Goal: Task Accomplishment & Management: Complete application form

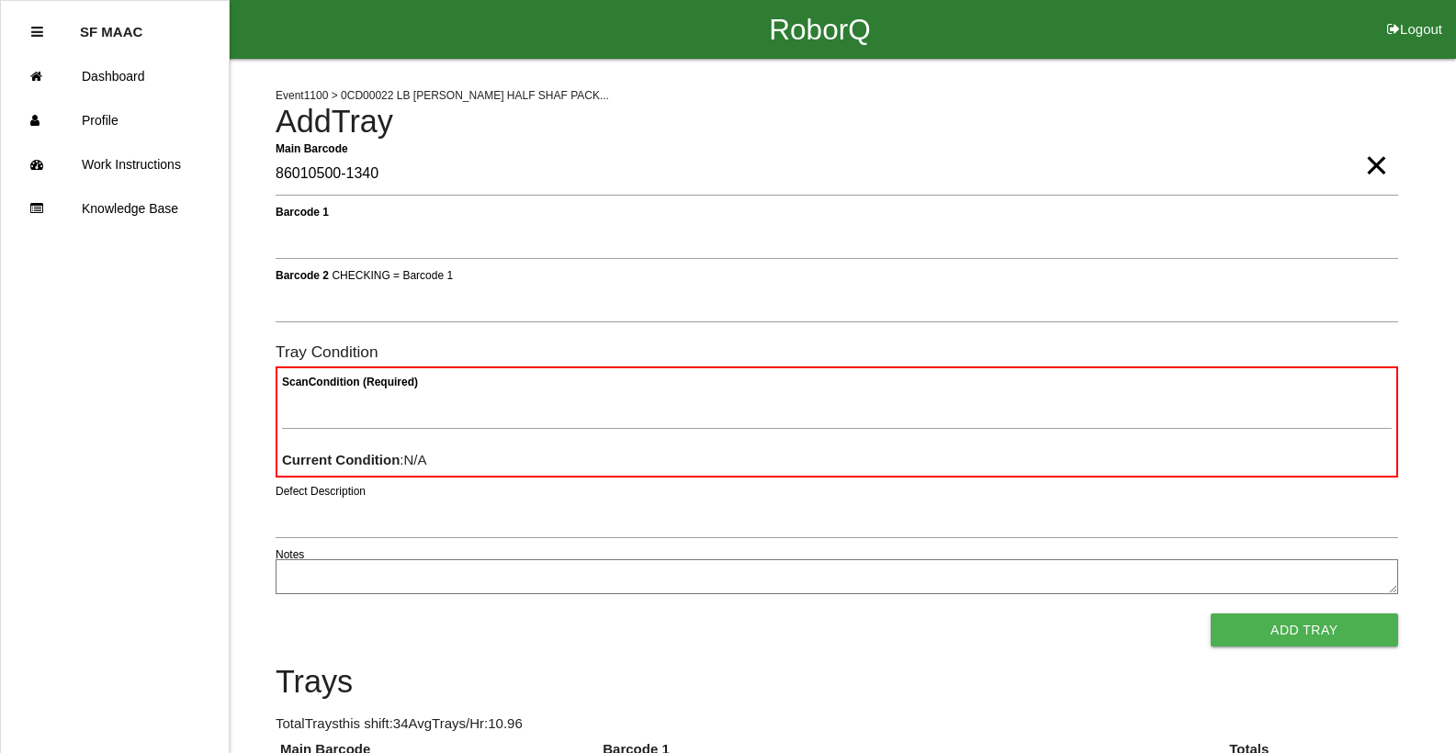
type Barcode "86010500-1340"
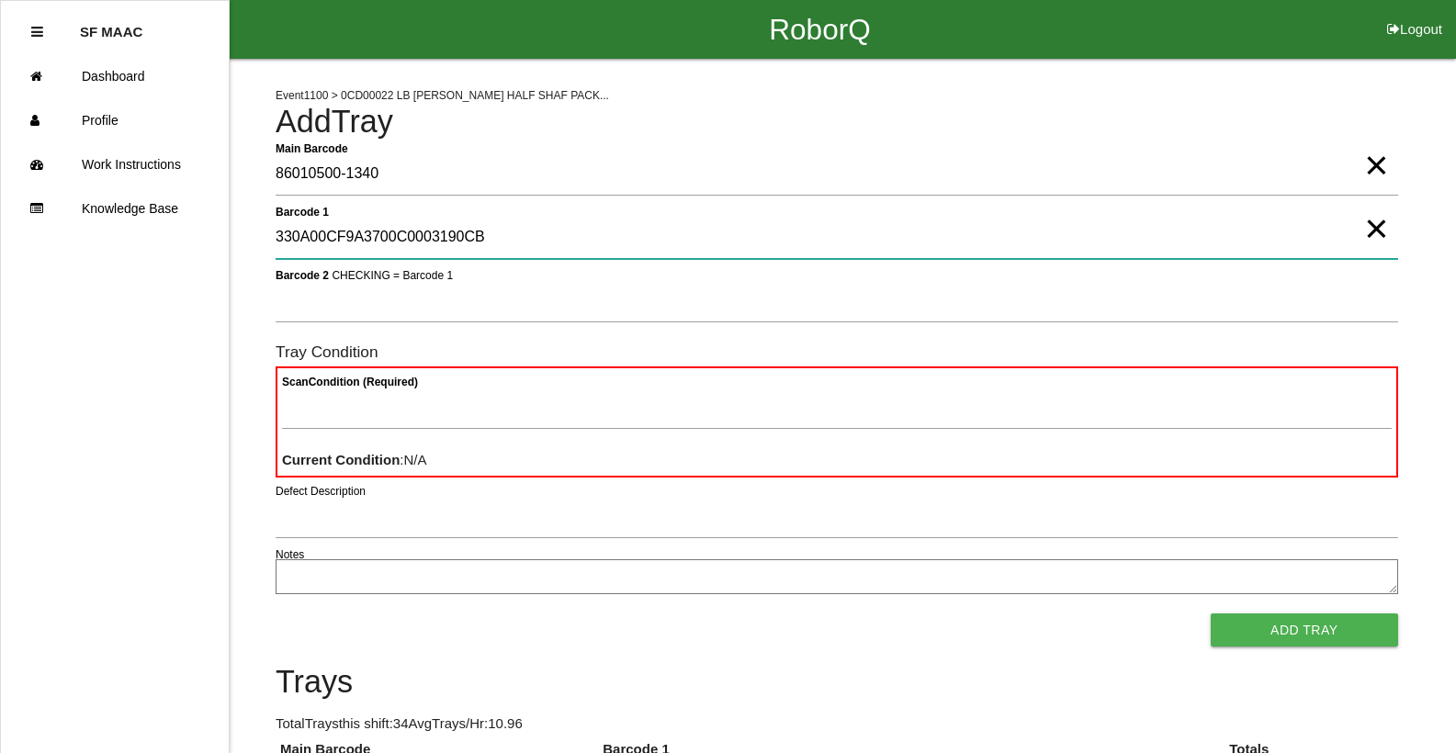
type 1 "330A00CF9A3700C0003190CB"
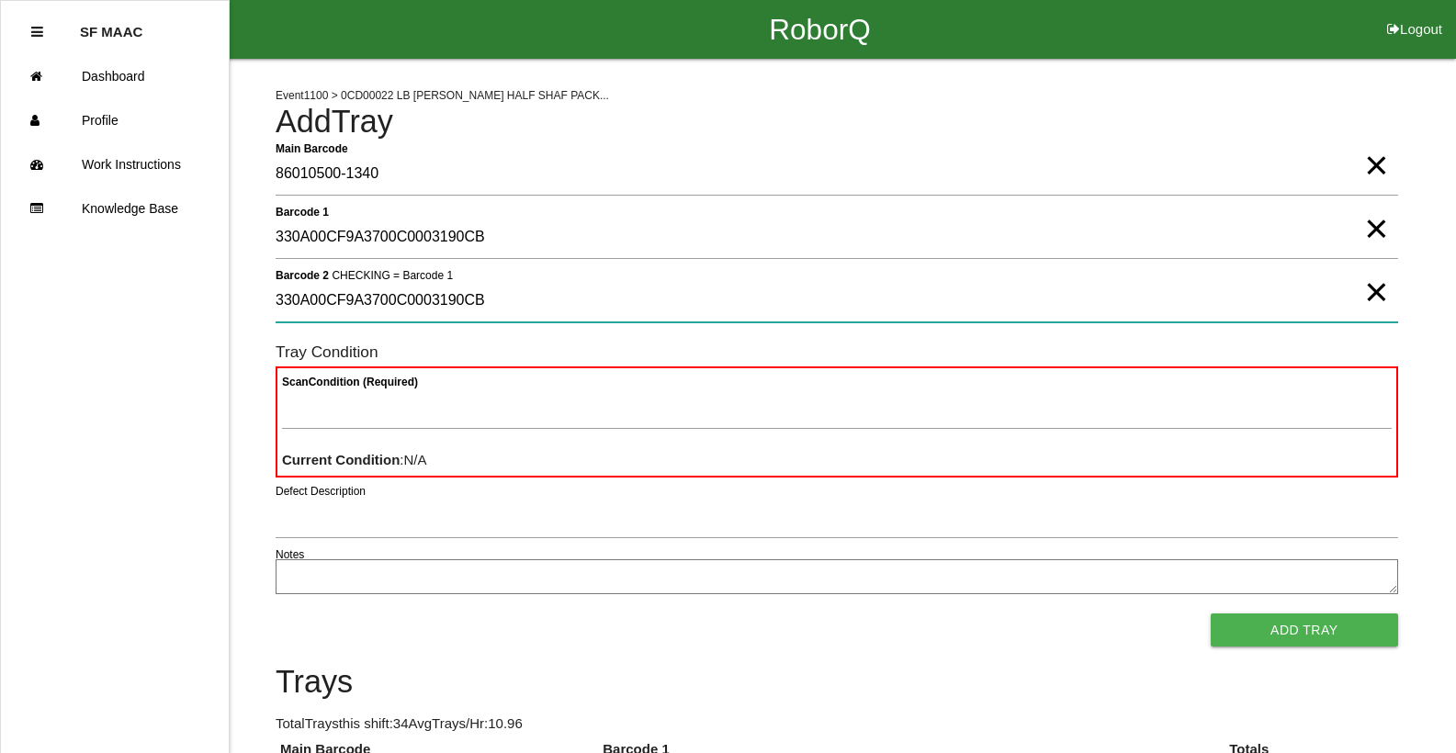
type 2 "330A00CF9A3700C0003190CB"
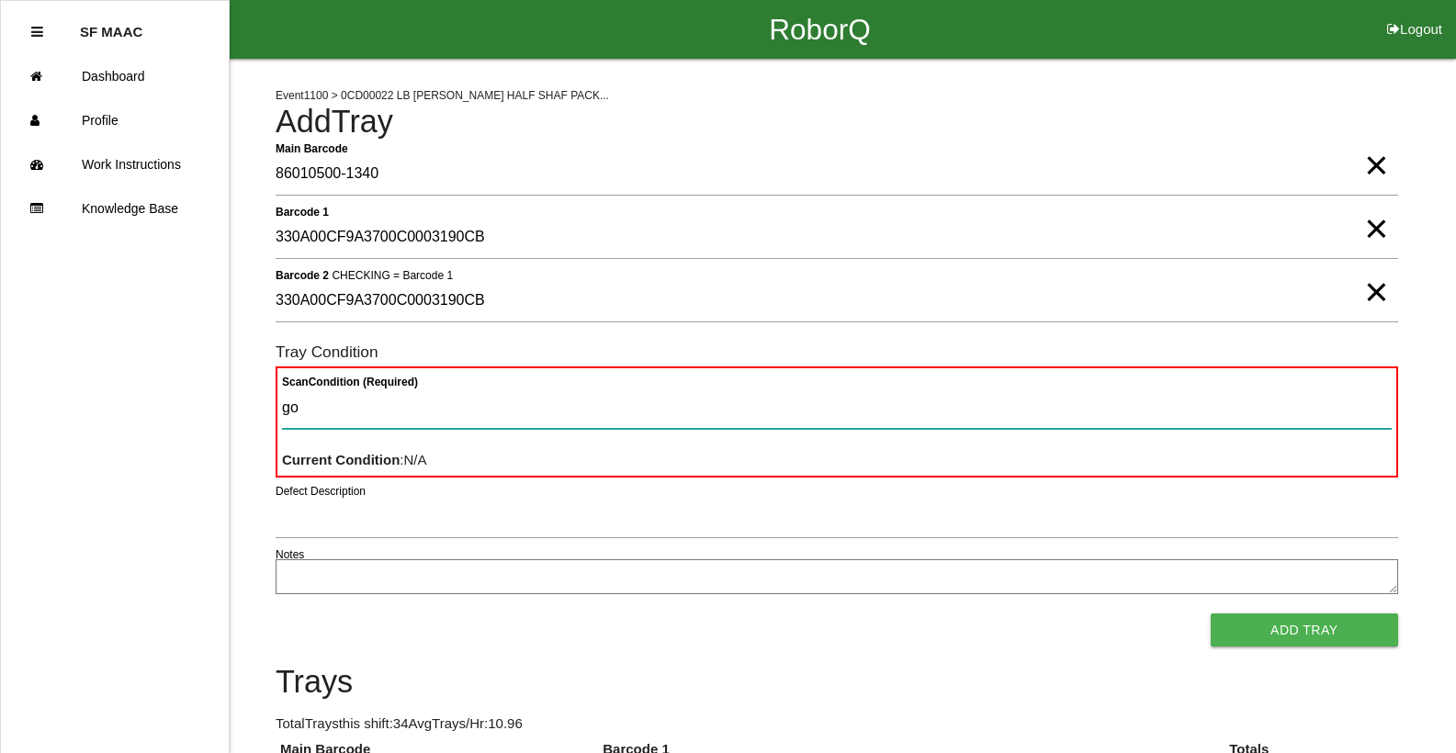
type Condition "goo"
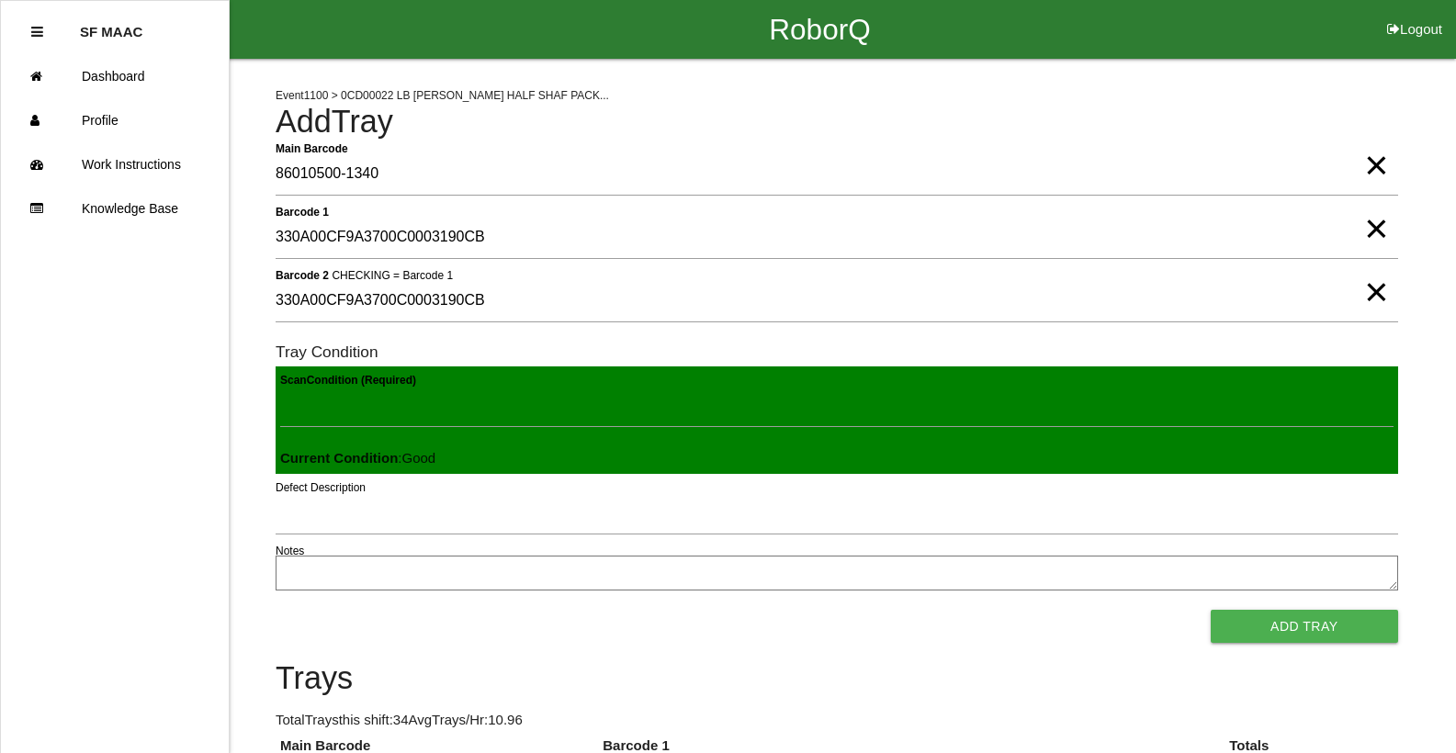
click button "Add Tray" at bounding box center [1304, 626] width 187 height 33
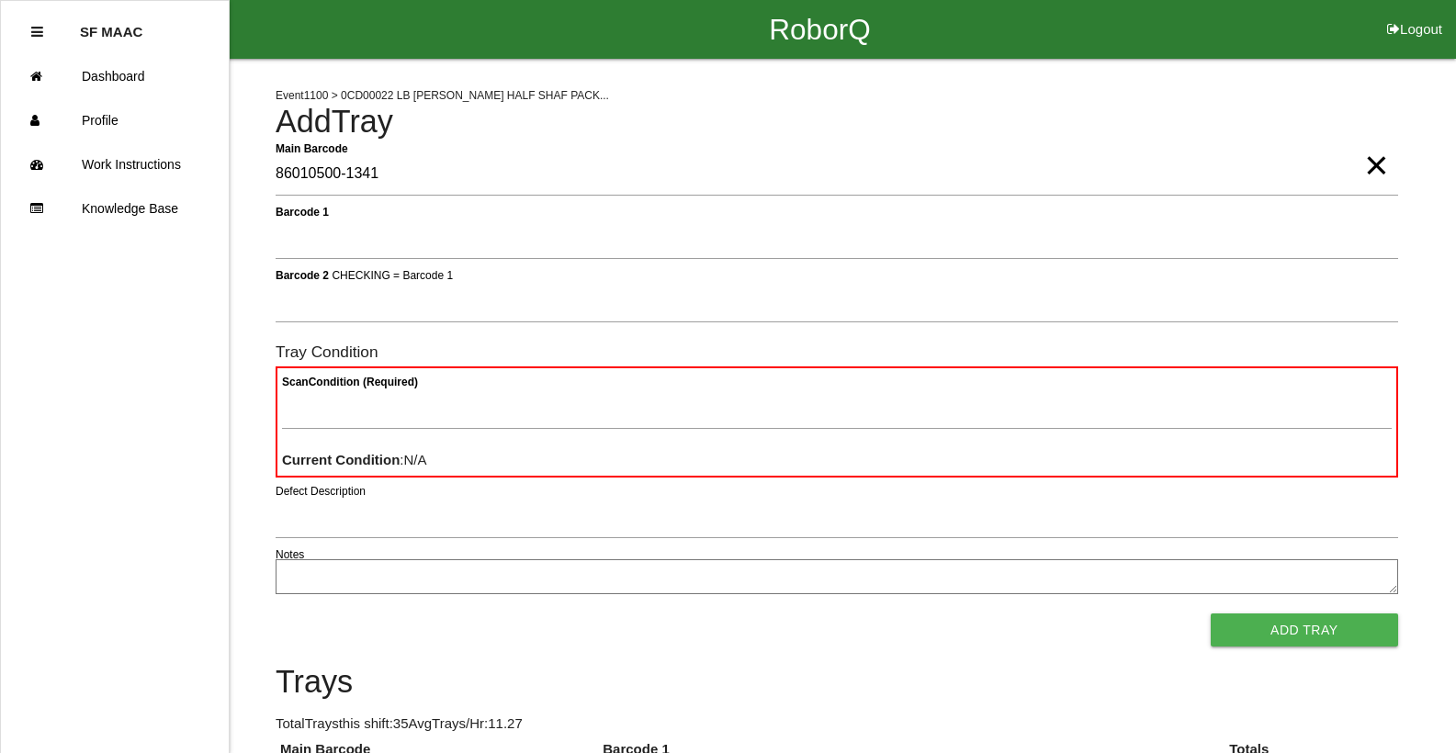
type Barcode "86010500-1341"
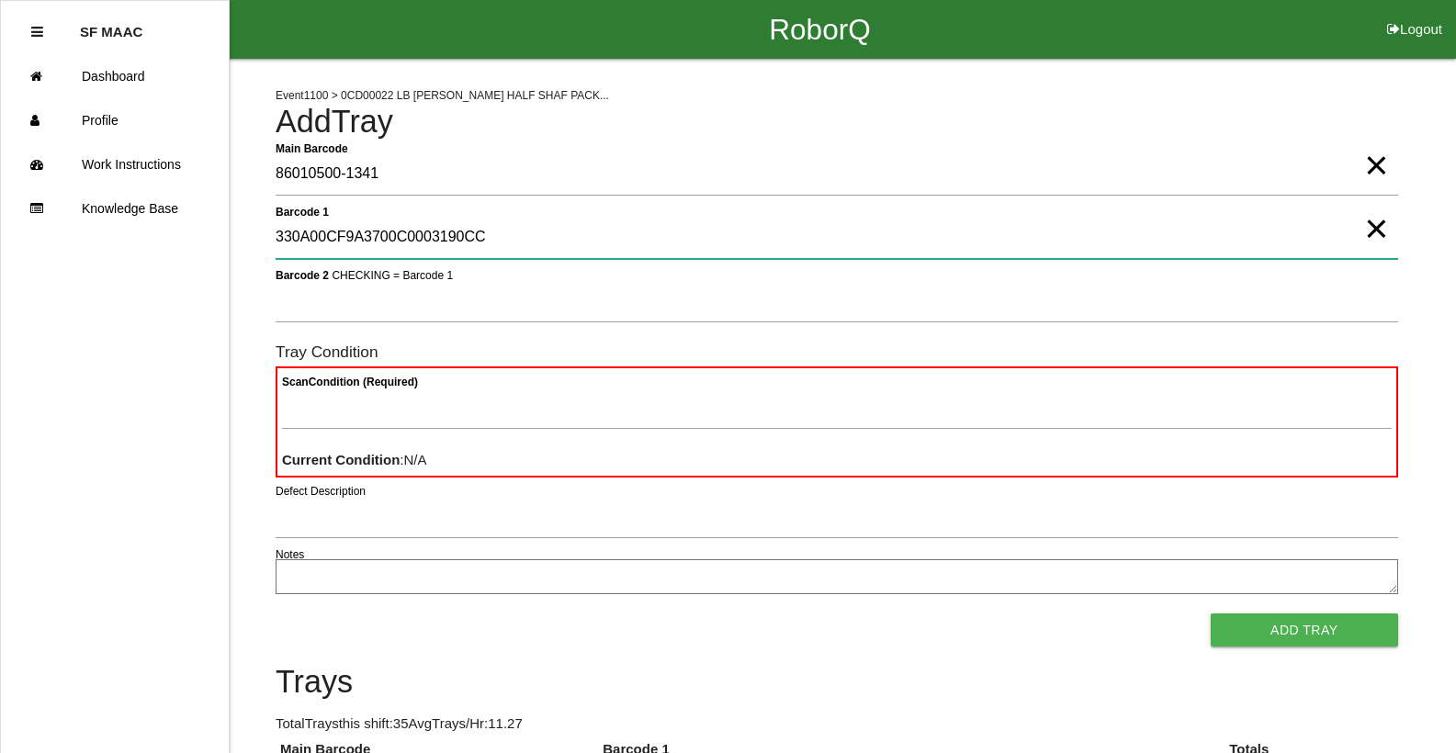
type 1 "330A00CF9A3700C0003190CC"
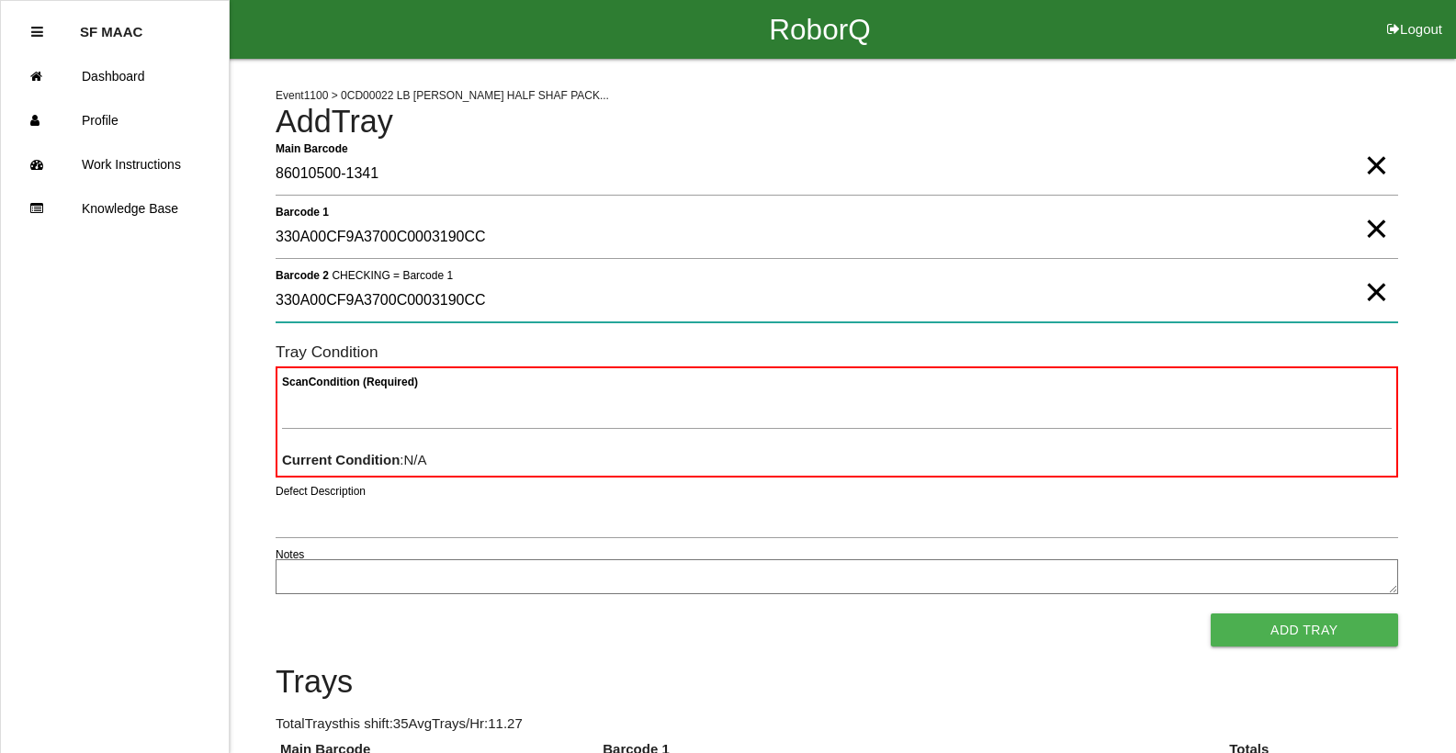
type 2 "330A00CF9A3700C0003190CC"
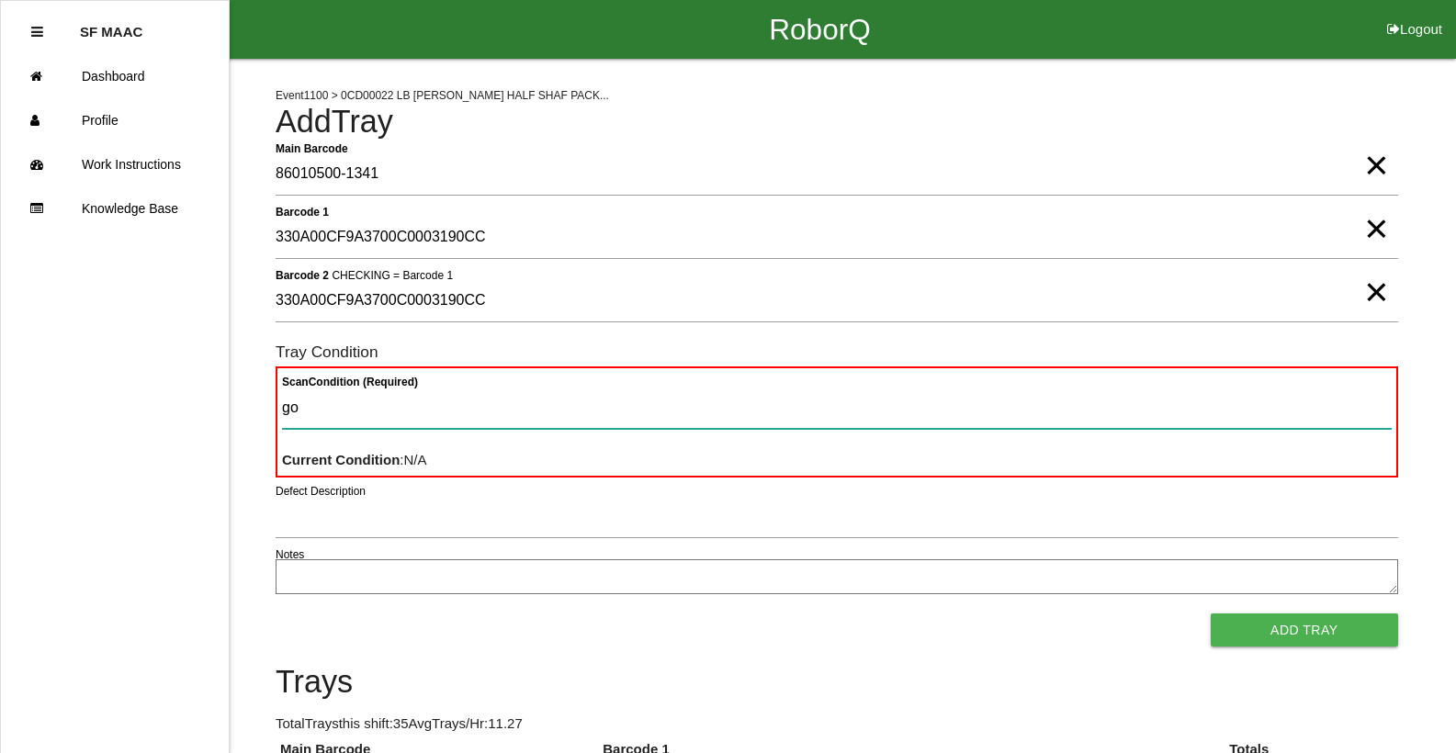
type Condition "goo"
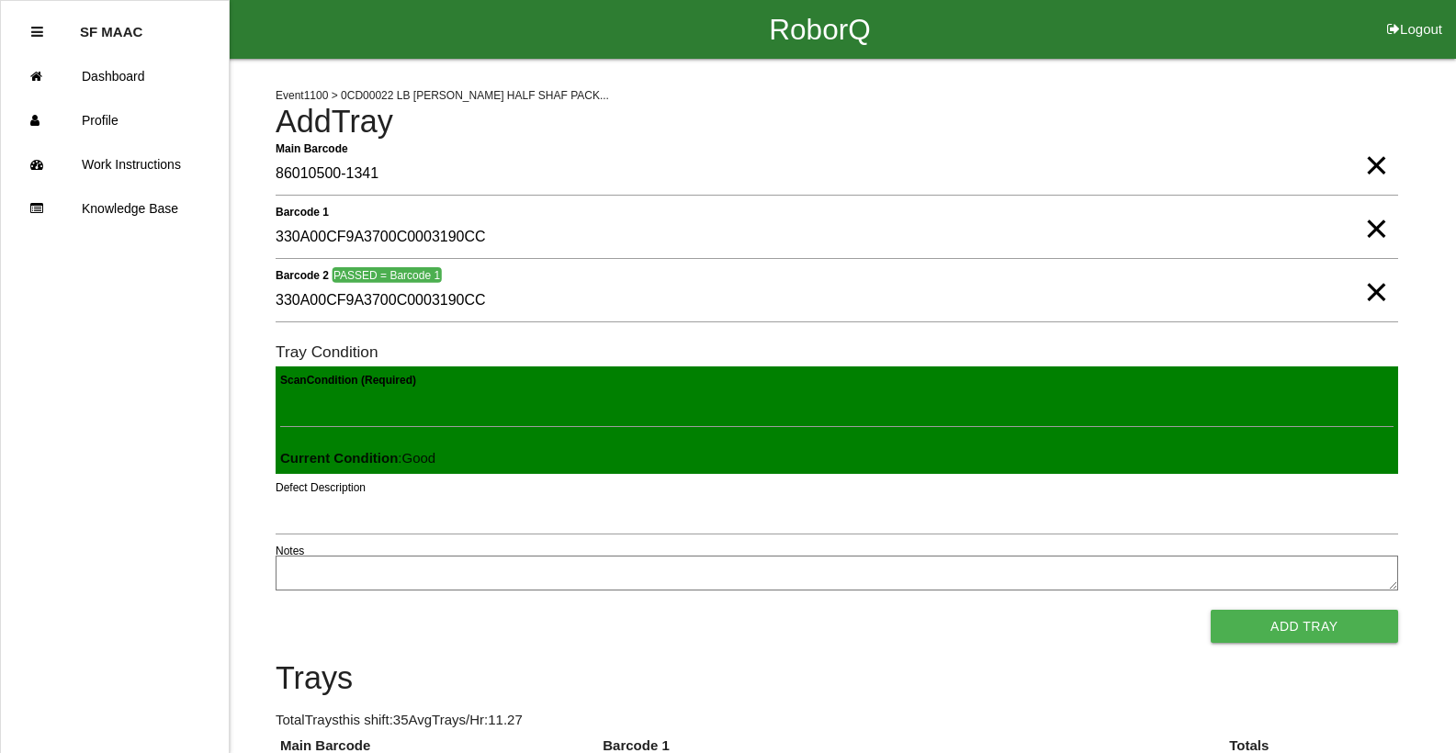
click at [1211, 610] on button "Add Tray" at bounding box center [1304, 626] width 187 height 33
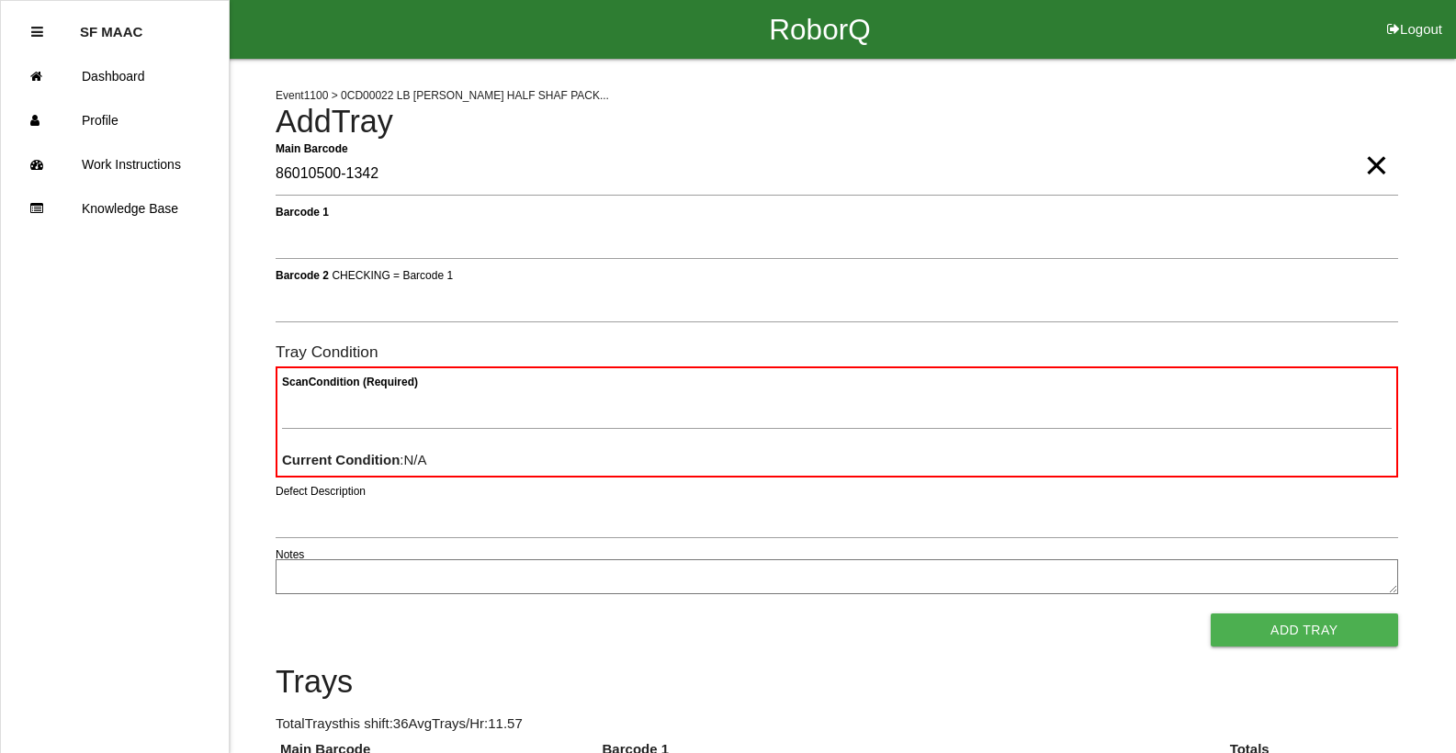
type Barcode "86010500-1342"
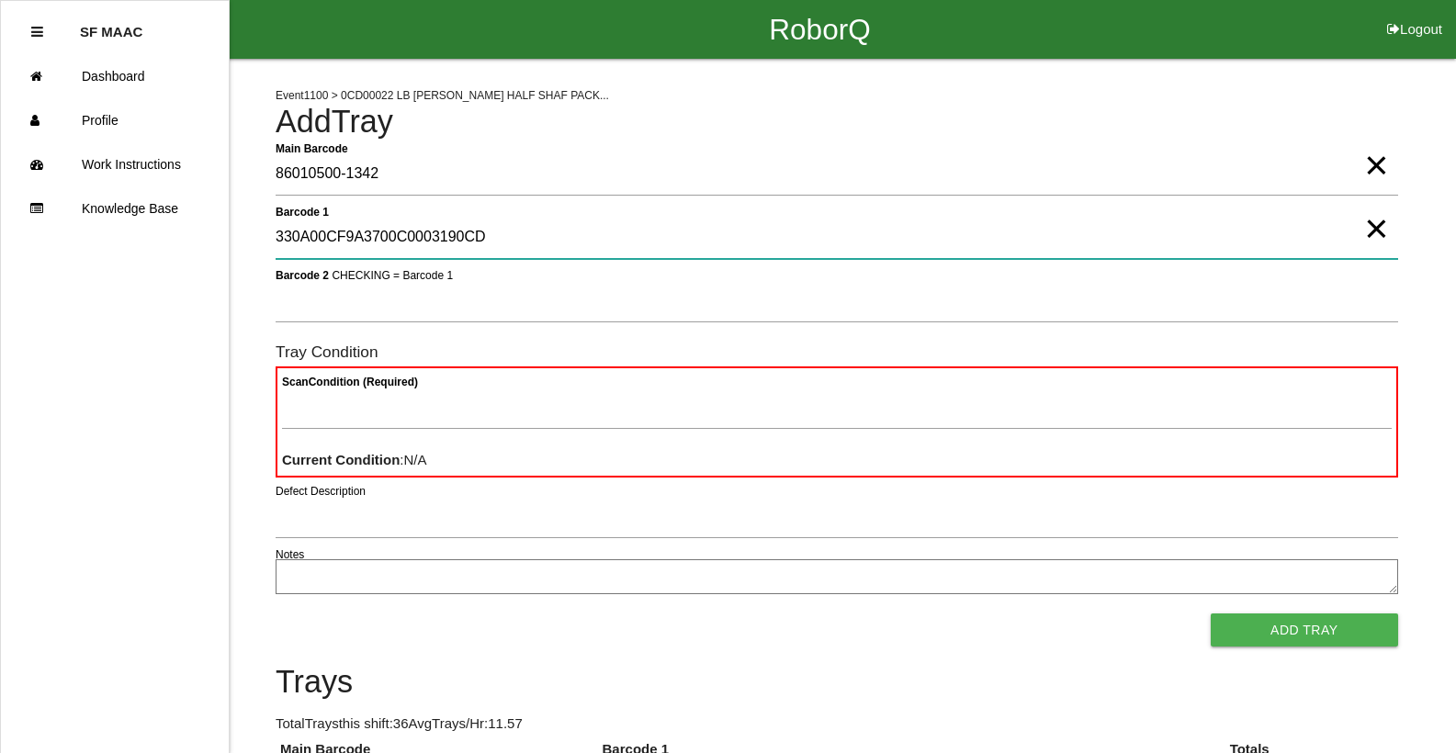
type 1 "330A00CF9A3700C0003190CD"
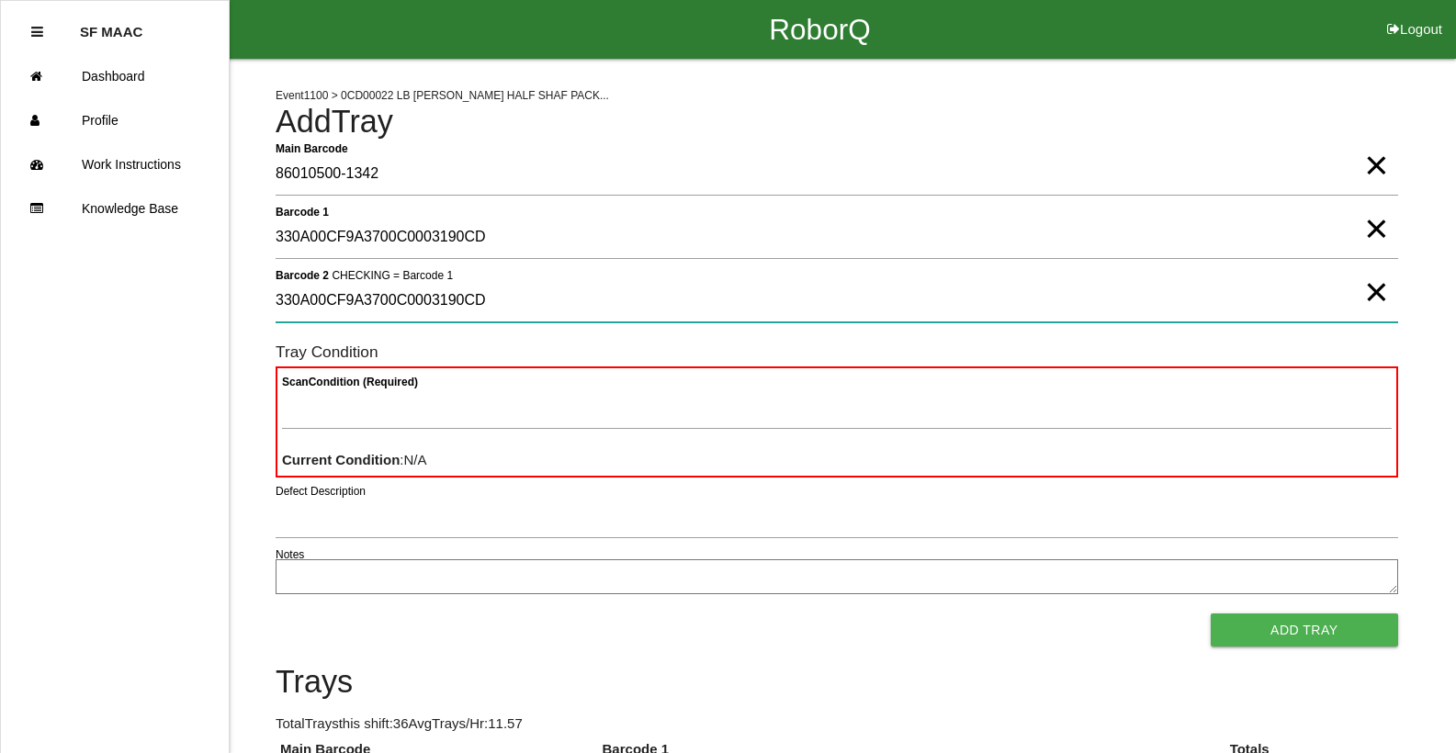
type 2 "330A00CF9A3700C0003190CD"
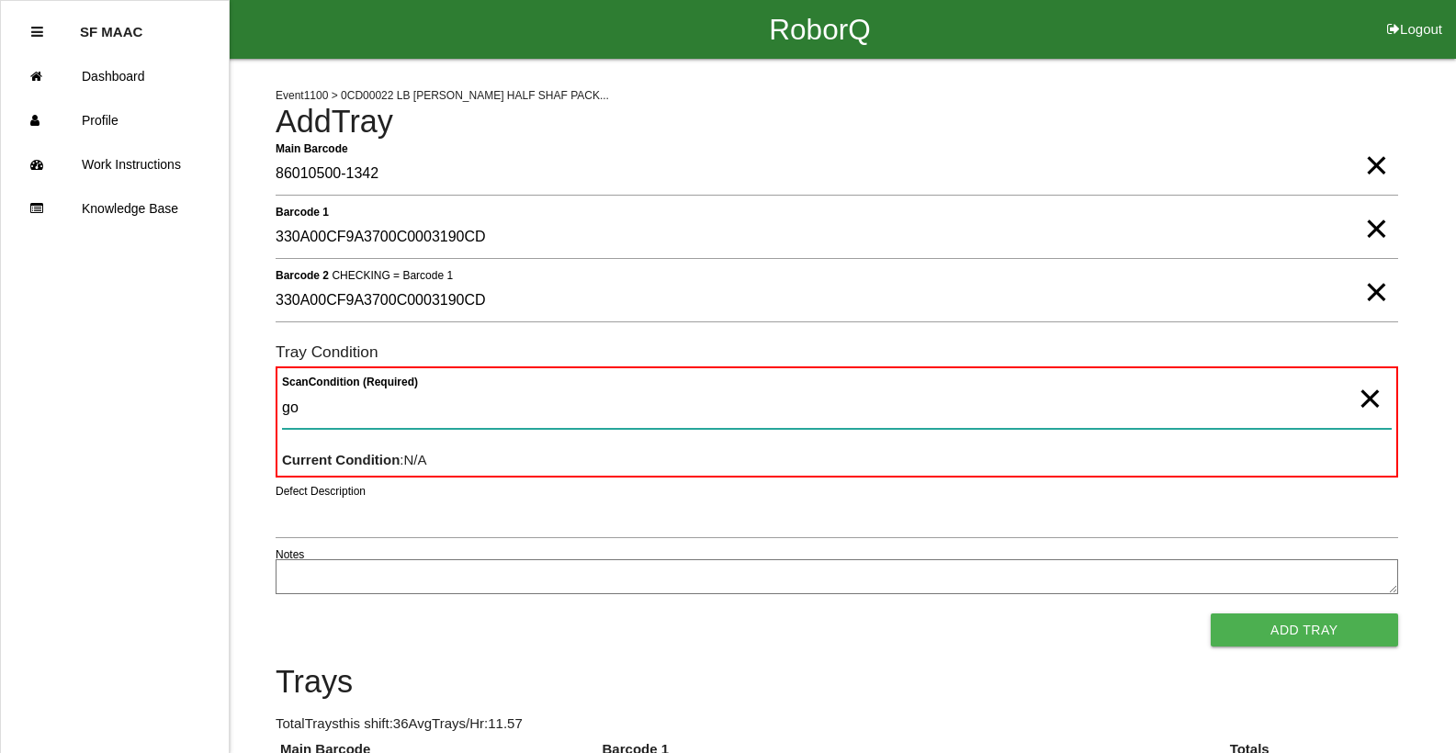
type Condition "goo"
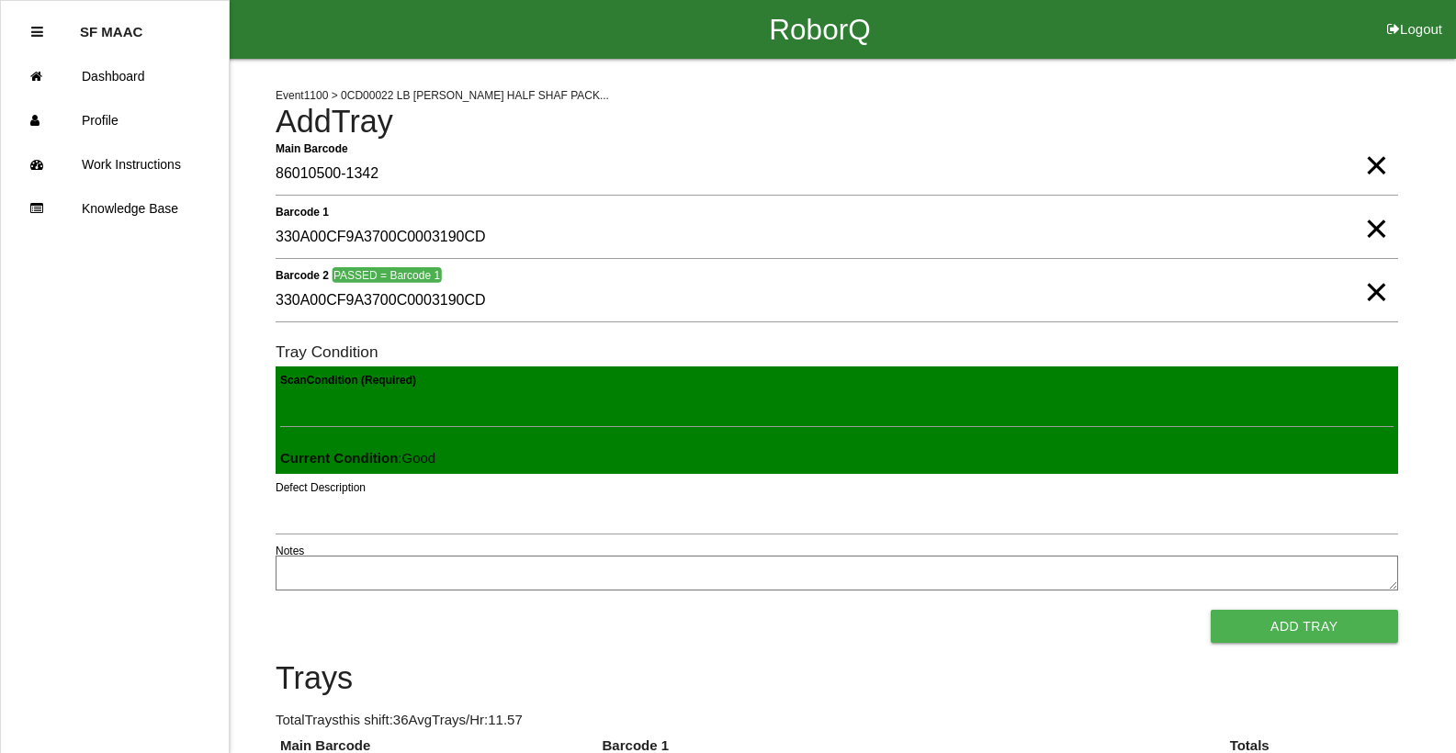
click at [1211, 610] on button "Add Tray" at bounding box center [1304, 626] width 187 height 33
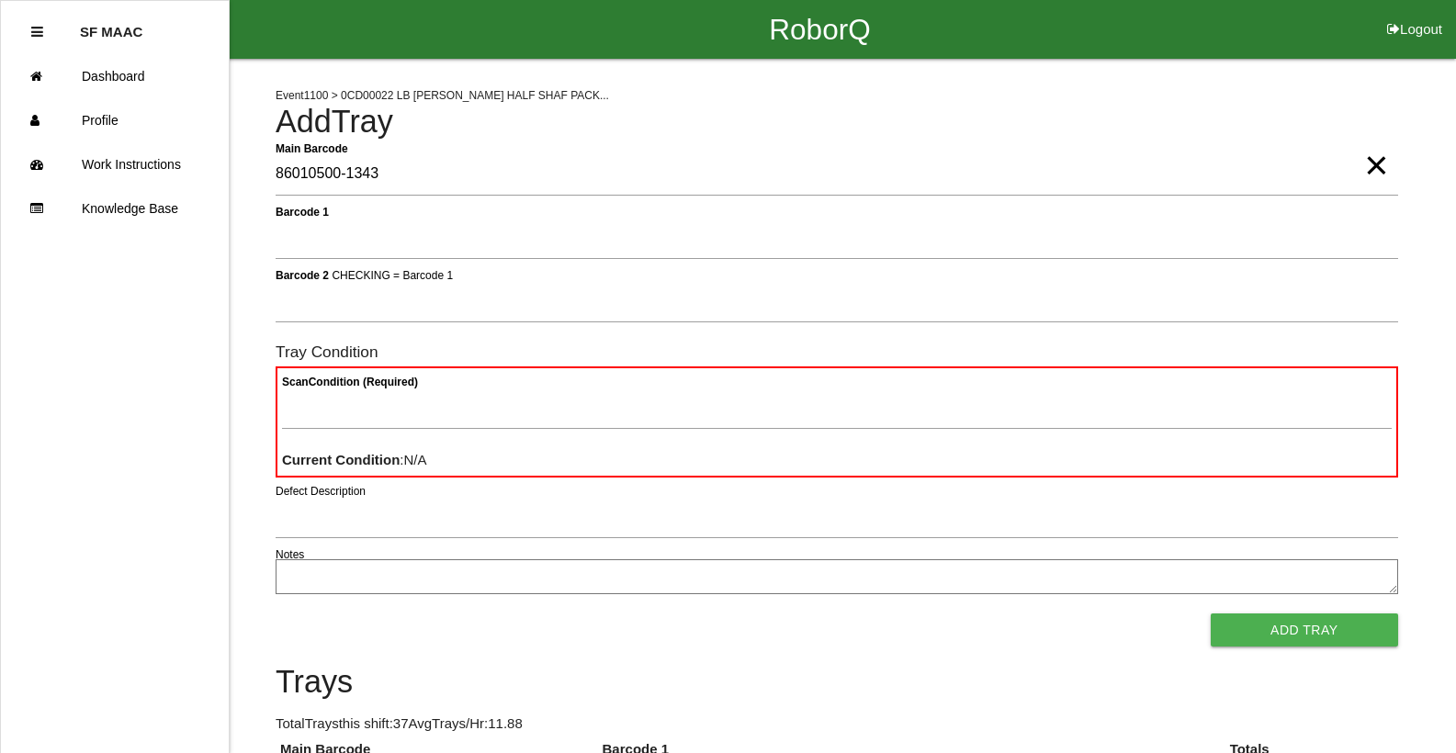
type Barcode "86010500-1343"
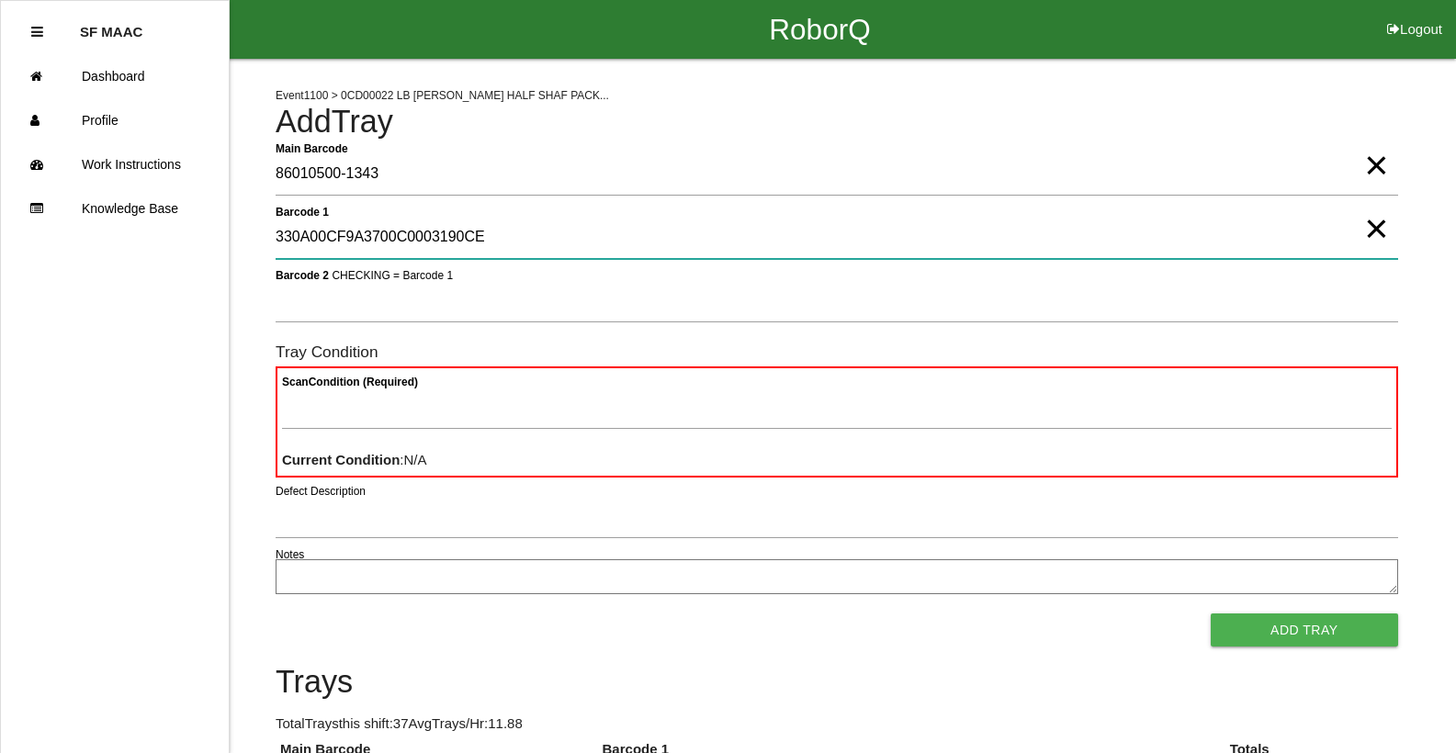
type 1 "330A00CF9A3700C0003190CE"
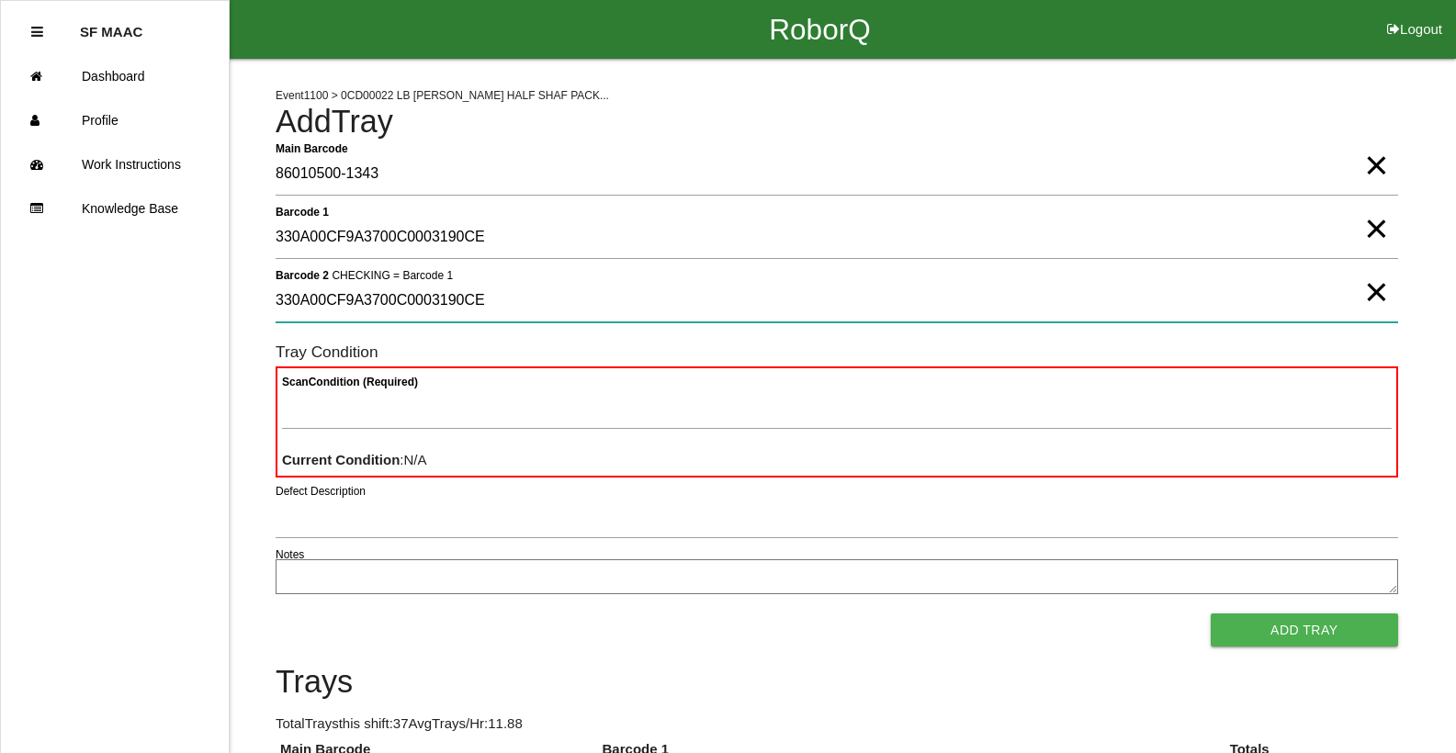
type 2 "330A00CF9A3700C0003190CE"
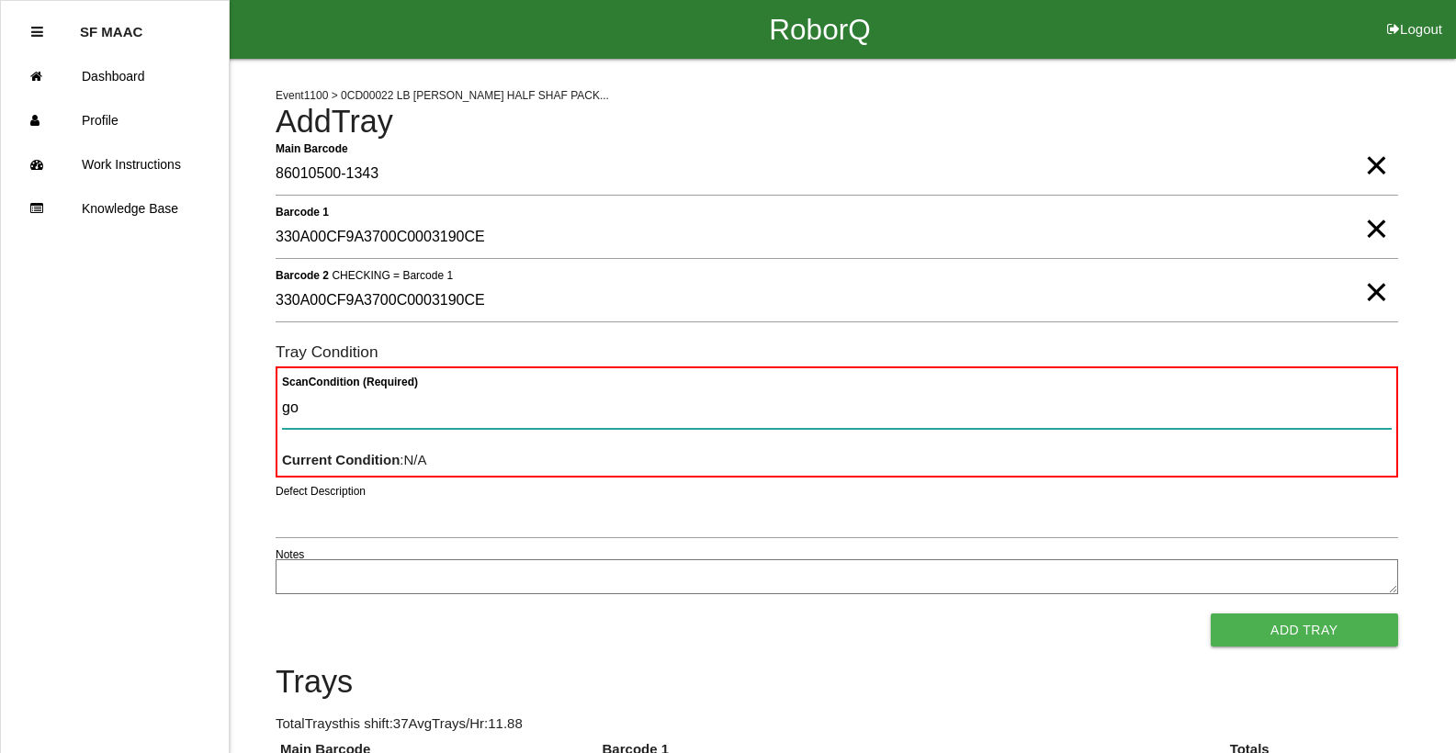
type Condition "goo"
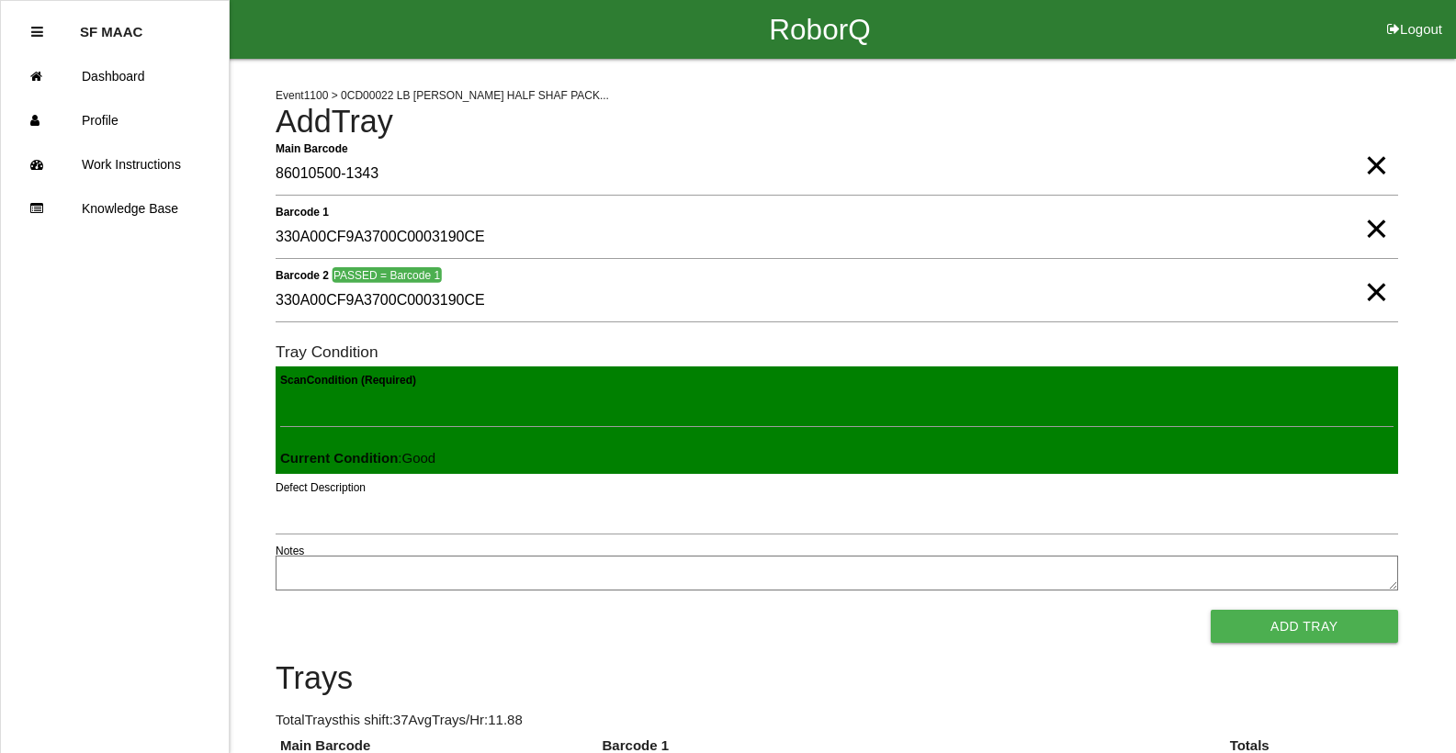
click button "Add Tray" at bounding box center [1304, 626] width 187 height 33
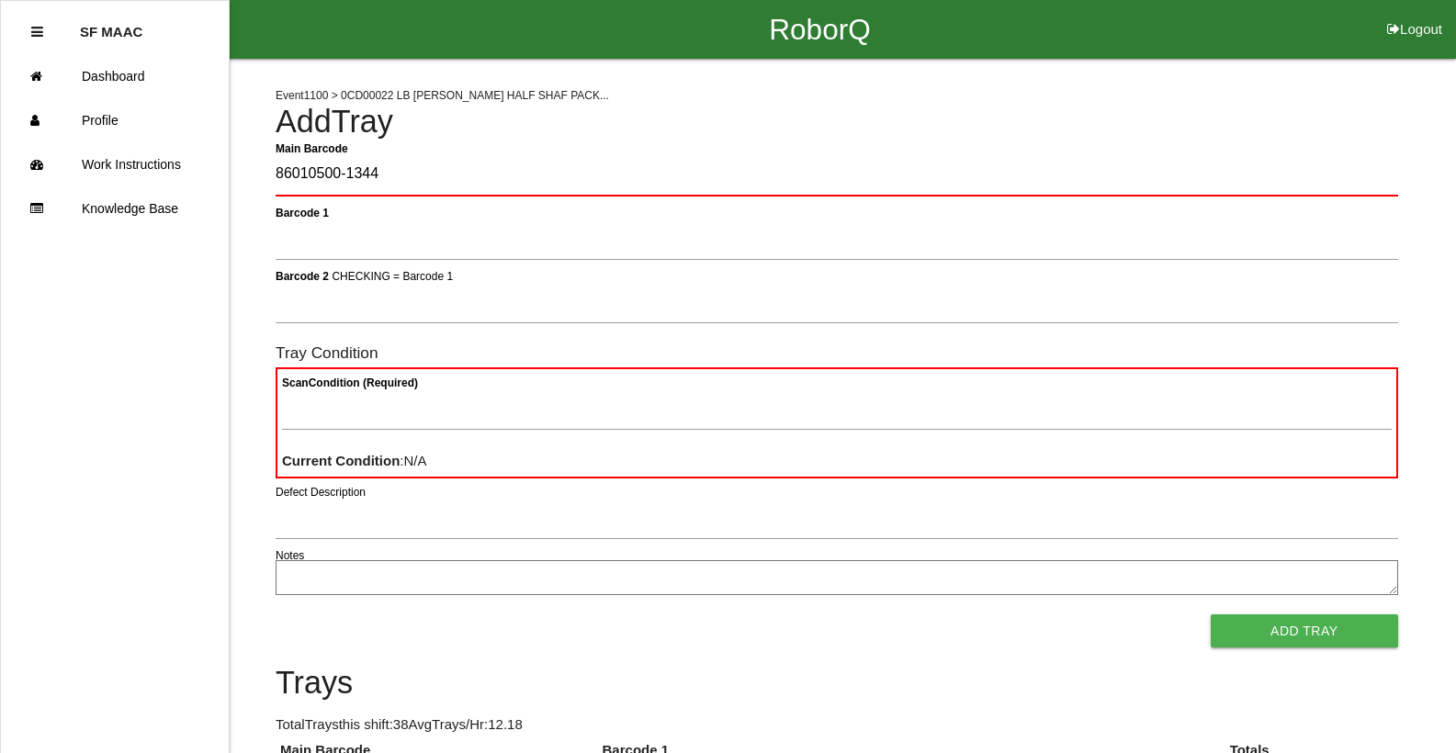
type Barcode "86010500-1344"
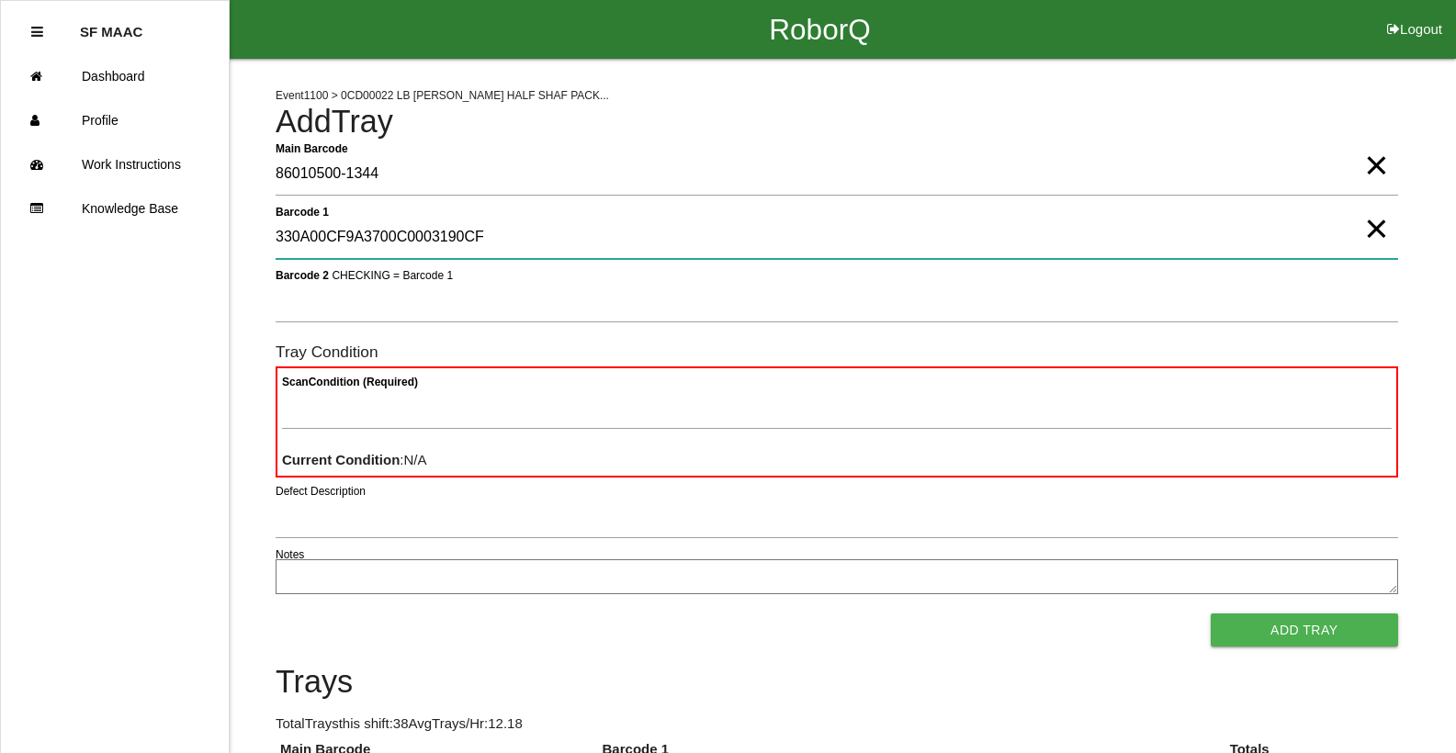
type 1 "330A00CF9A3700C0003190CF"
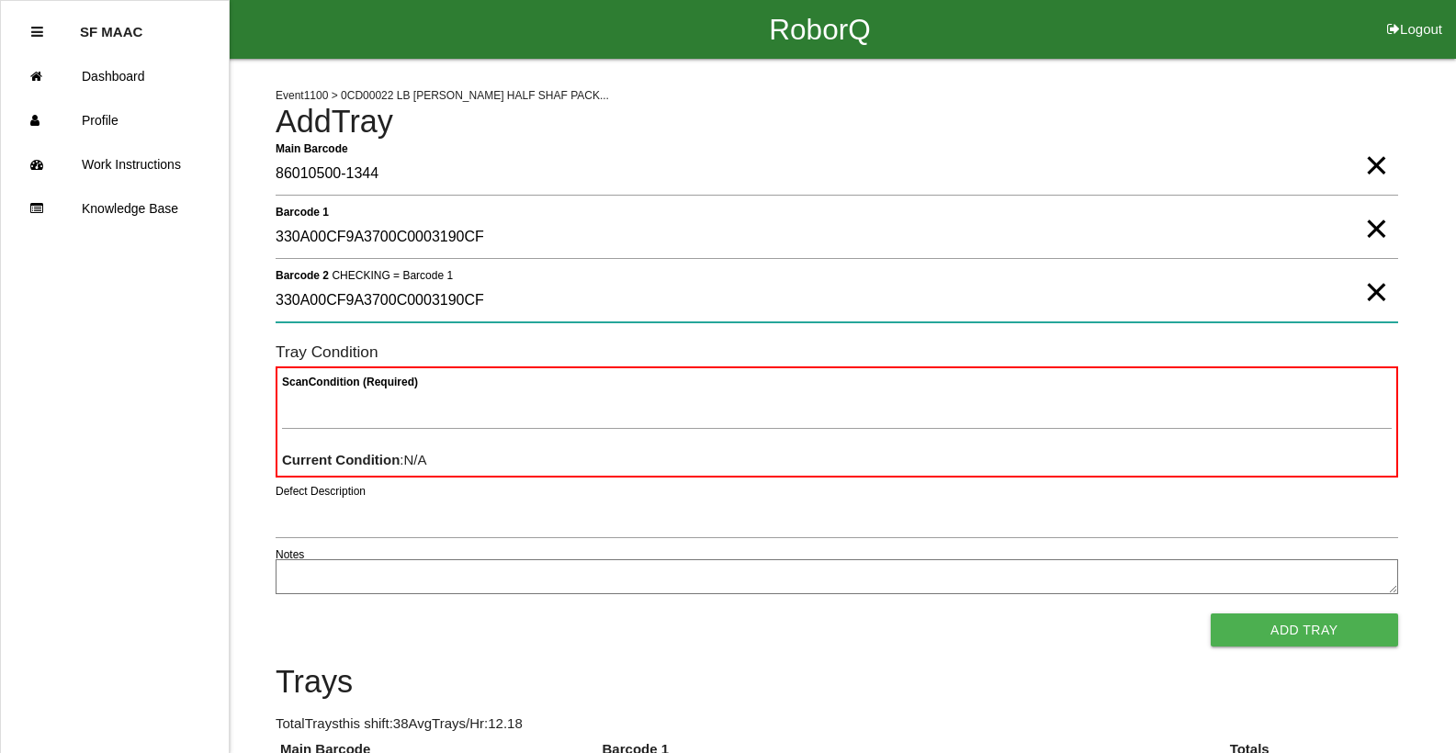
type 2 "330A00CF9A3700C0003190CF"
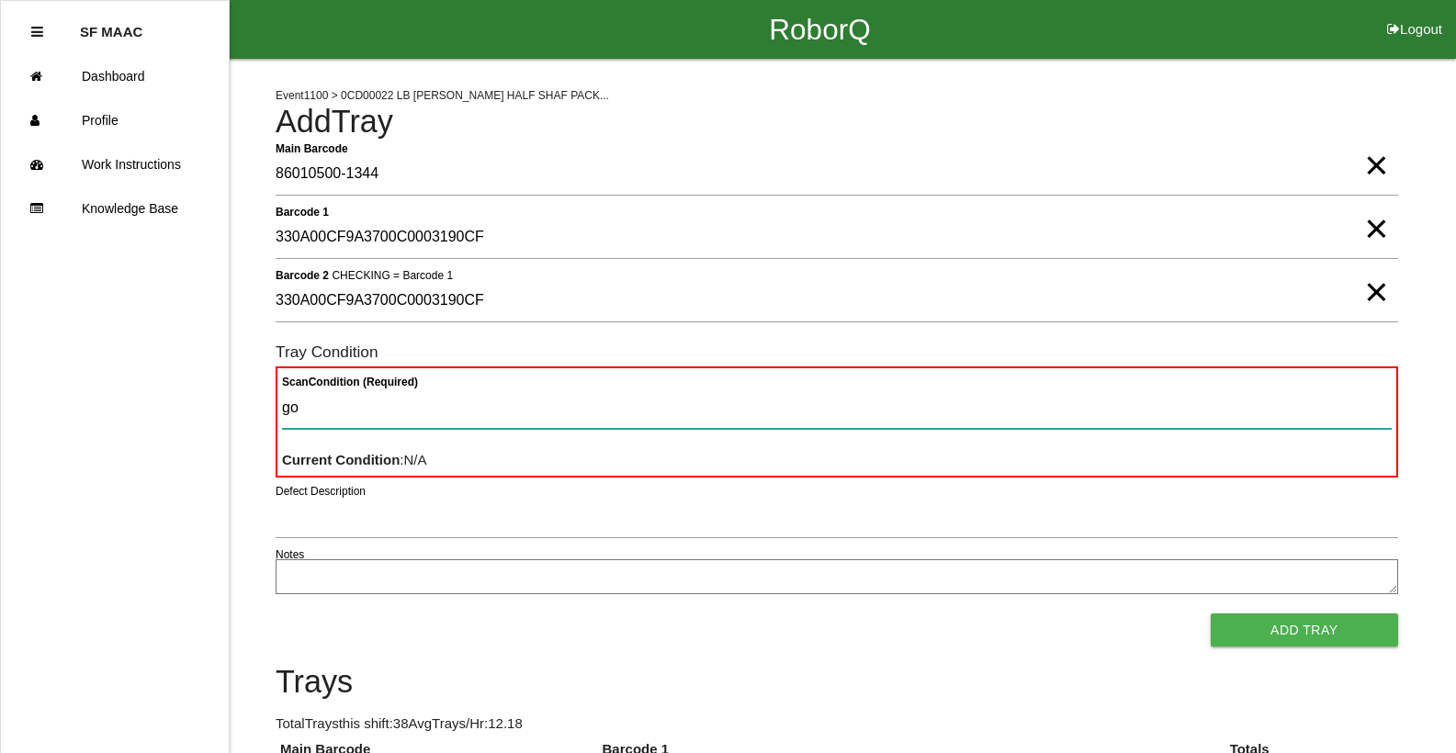
type Condition "goo"
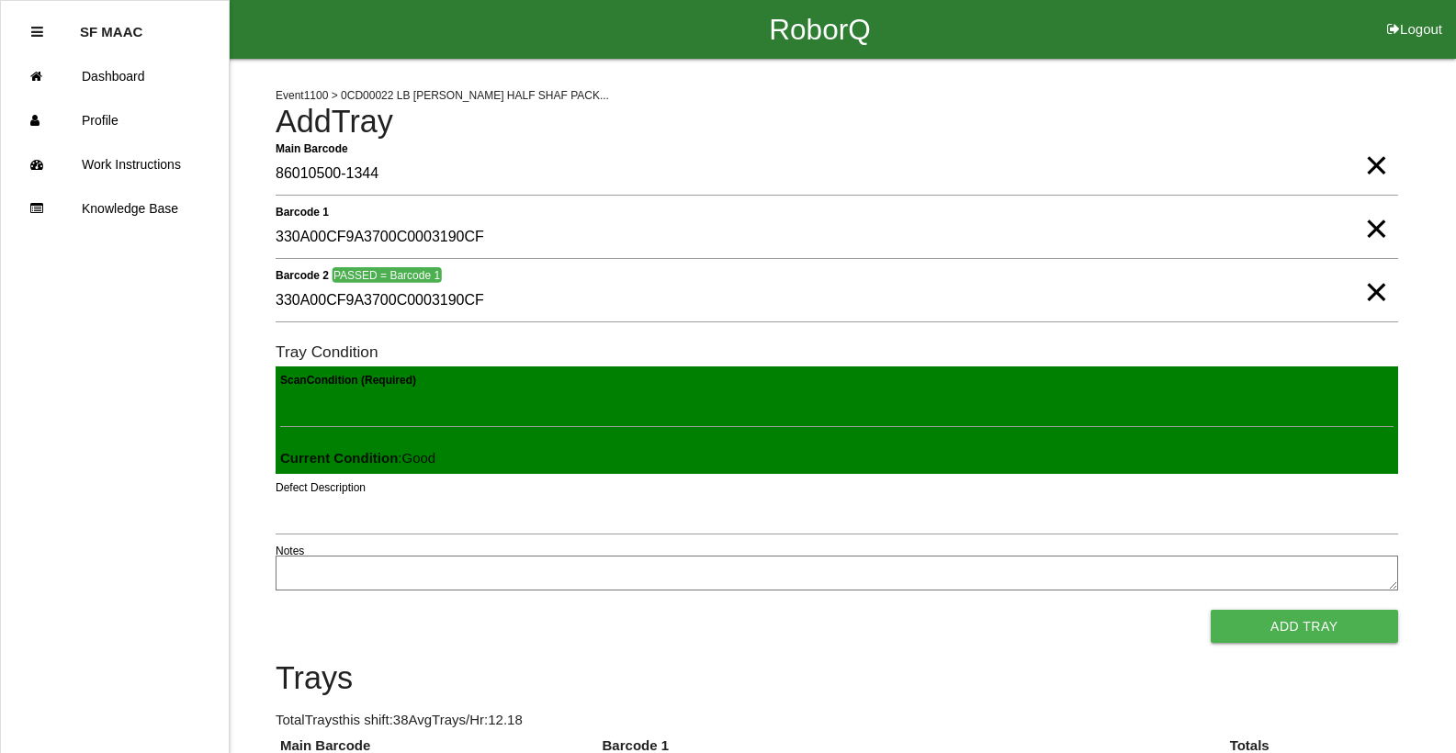
click at [1211, 610] on button "Add Tray" at bounding box center [1304, 626] width 187 height 33
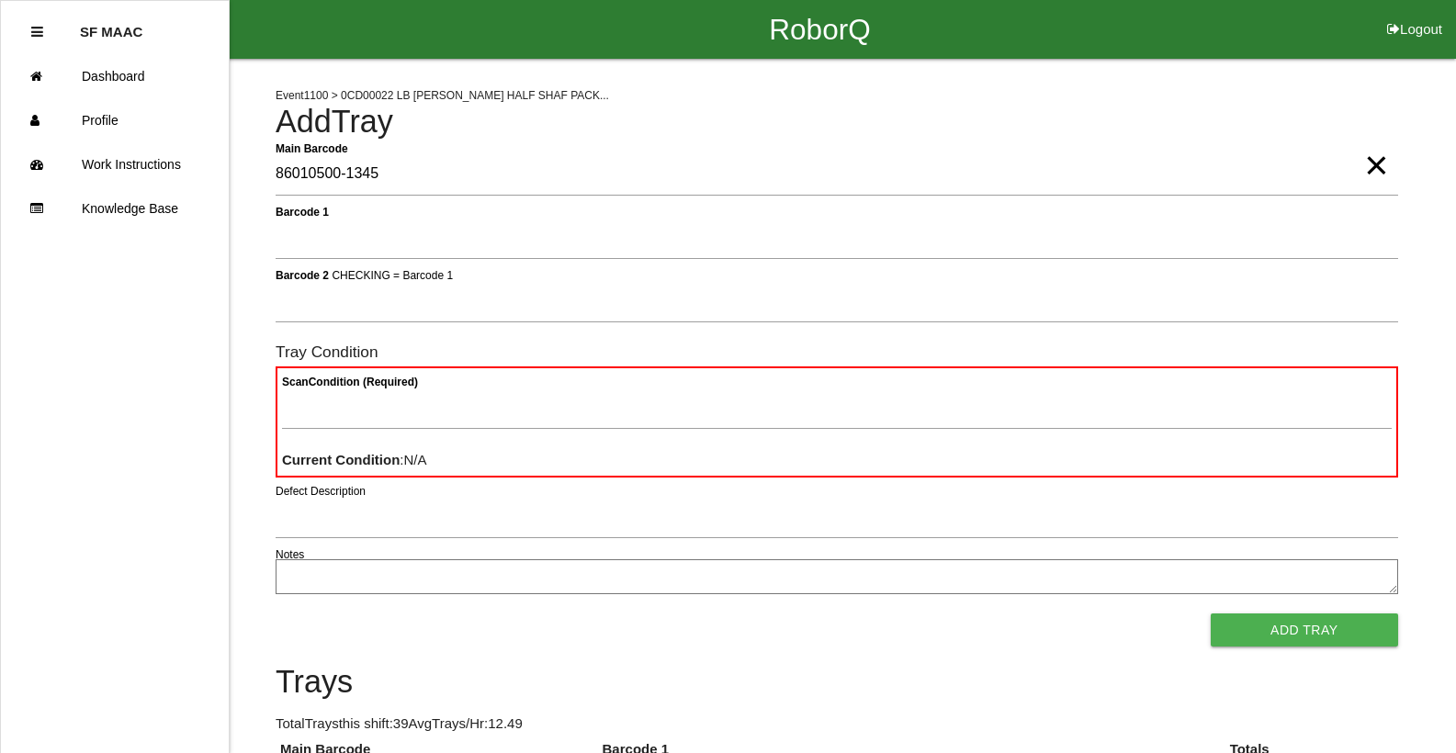
type Barcode "86010500-1345"
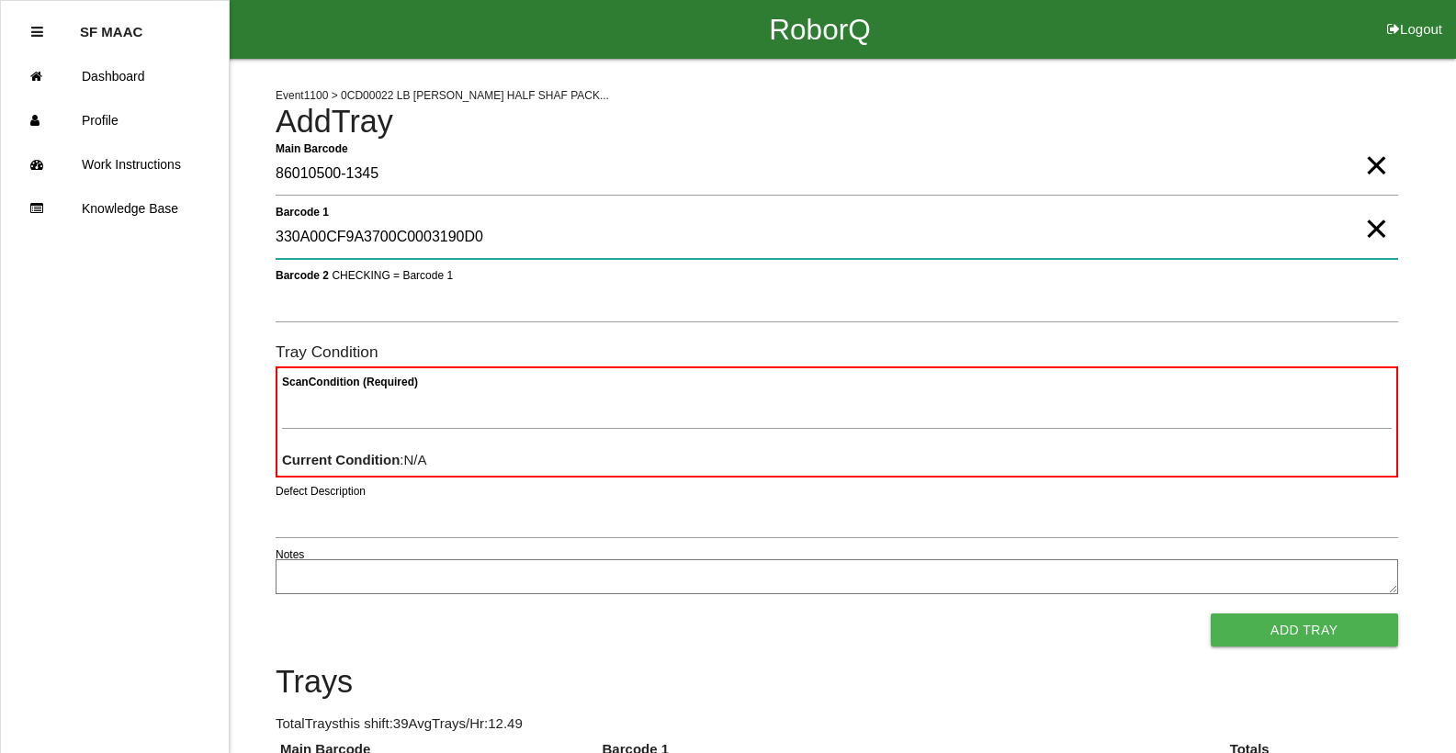
type 1 "330A00CF9A3700C0003190D0"
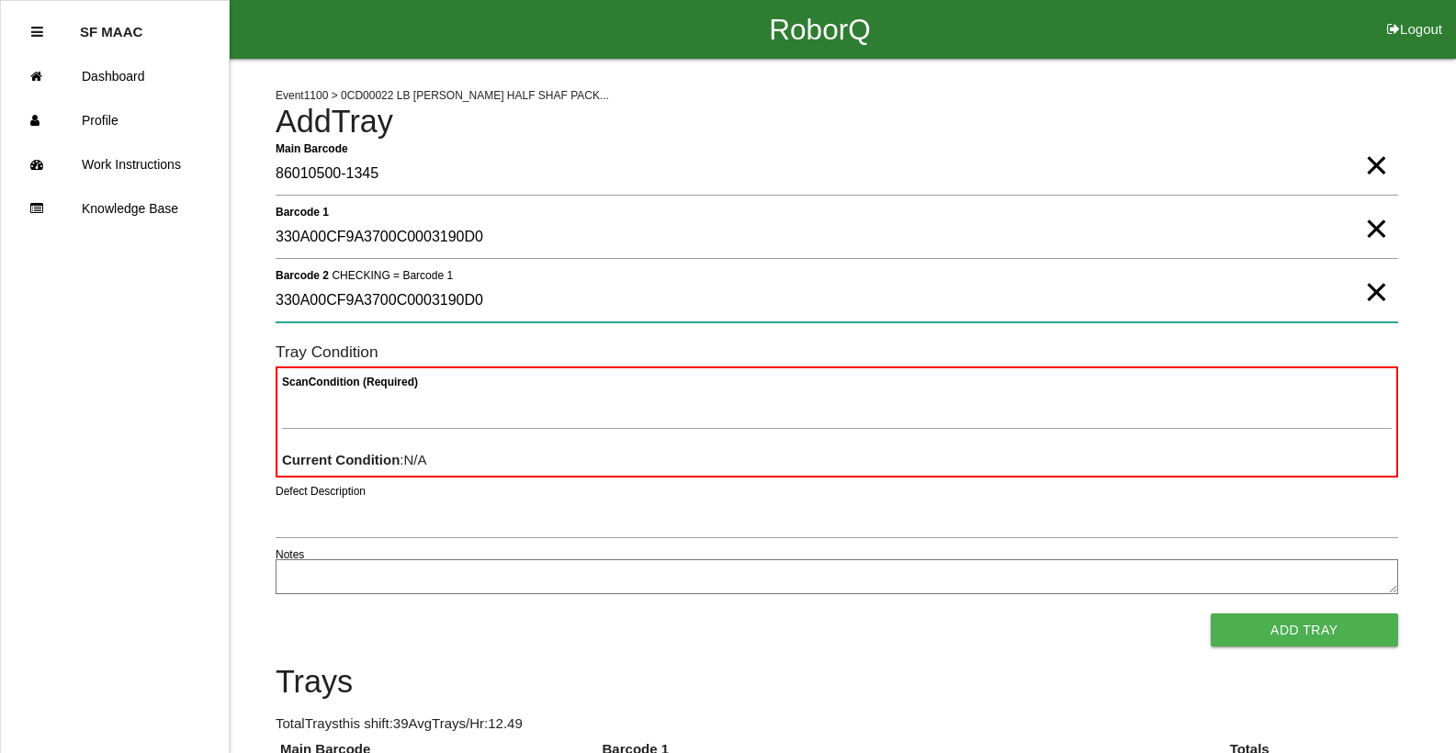
type 2 "330A00CF9A3700C0003190D0"
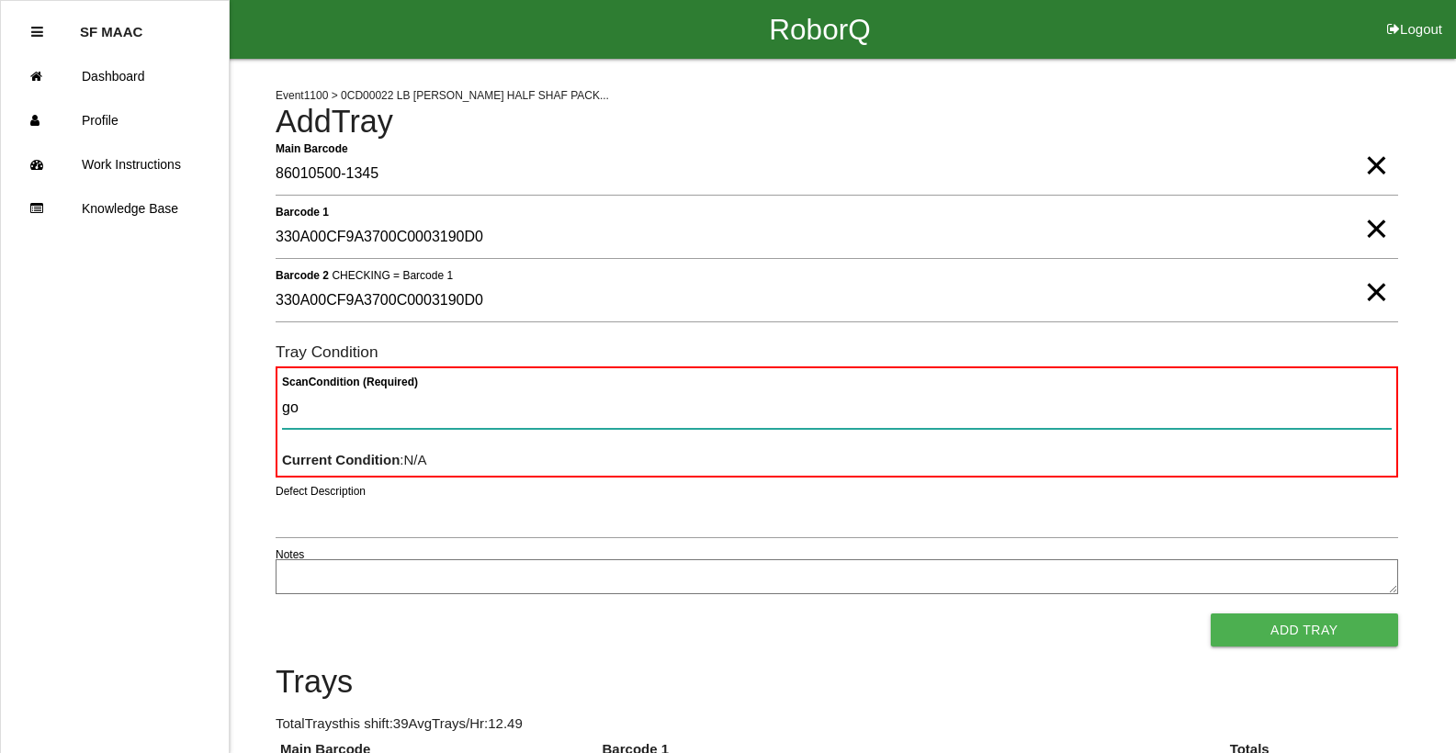
type Condition "goo"
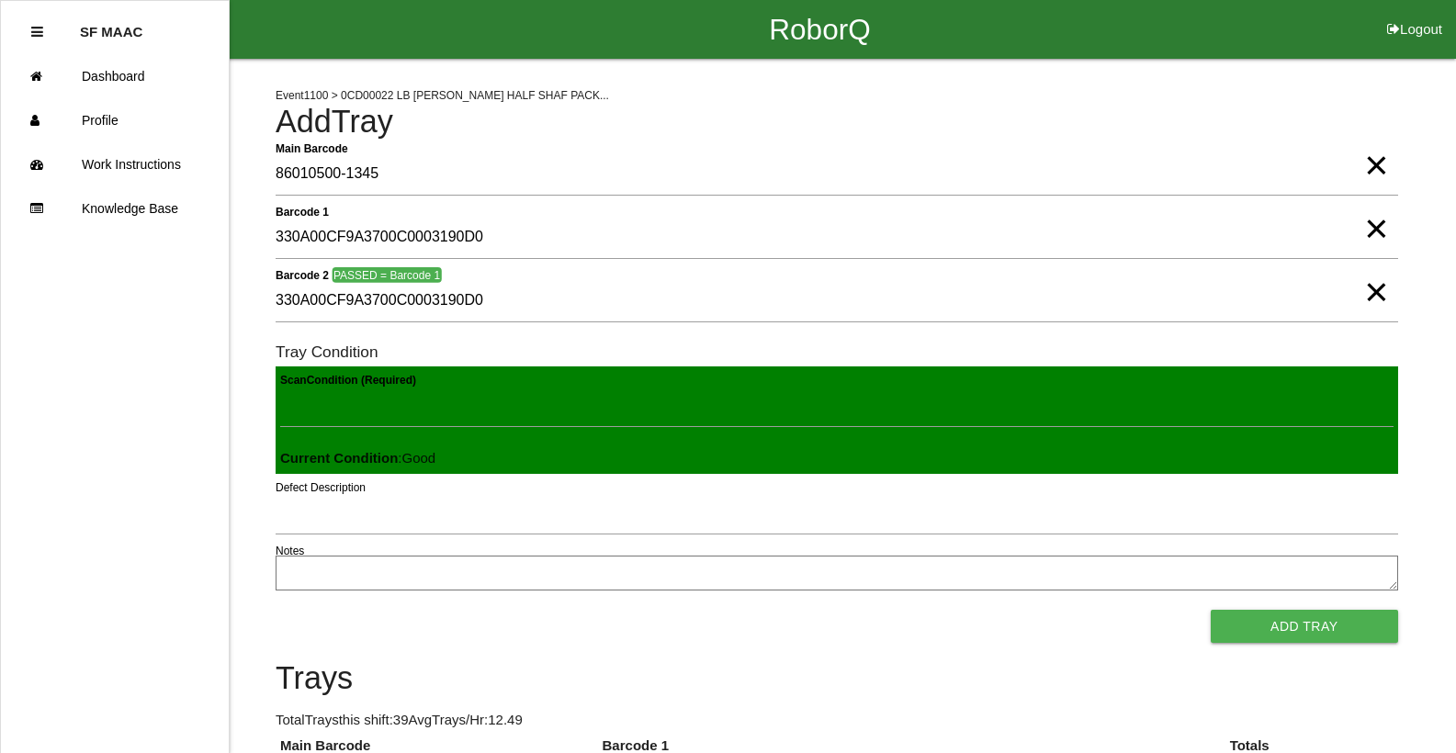
click at [1211, 610] on button "Add Tray" at bounding box center [1304, 626] width 187 height 33
